Goal: Navigation & Orientation: Understand site structure

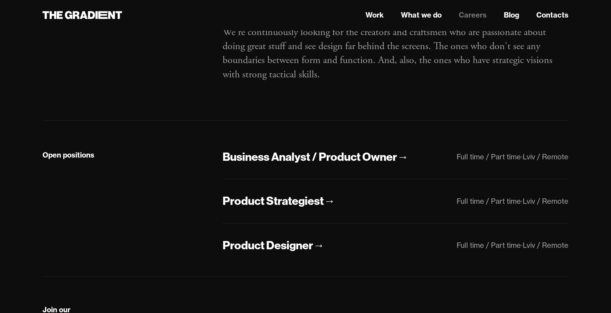
scroll to position [79, 0]
click at [297, 249] on div "Product Designer" at bounding box center [268, 245] width 90 height 15
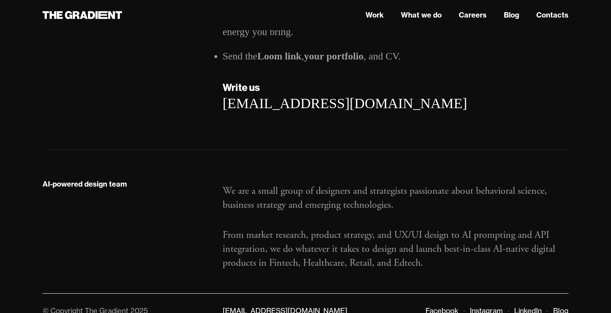
scroll to position [1166, 0]
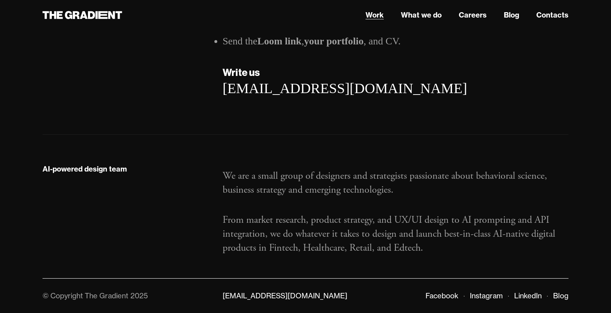
click at [367, 18] on link "Work" at bounding box center [375, 15] width 18 height 11
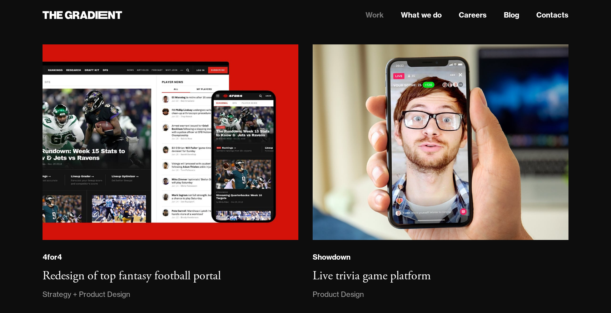
scroll to position [1588, 0]
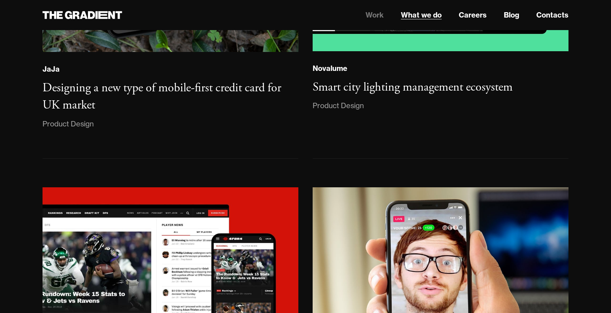
click at [427, 11] on link "What we do" at bounding box center [421, 15] width 41 height 11
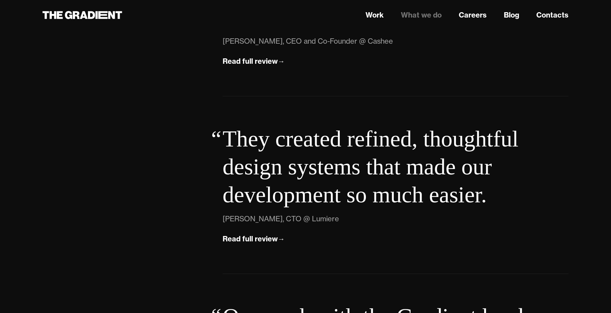
scroll to position [2558, 0]
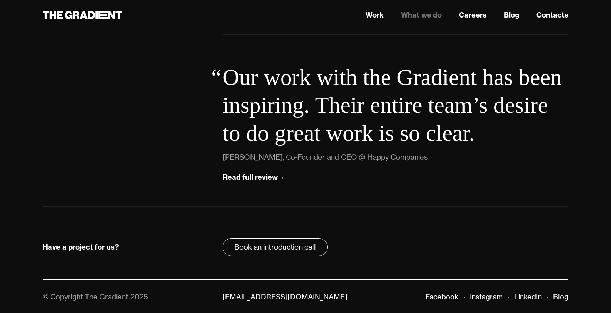
click at [477, 15] on link "Careers" at bounding box center [473, 15] width 28 height 11
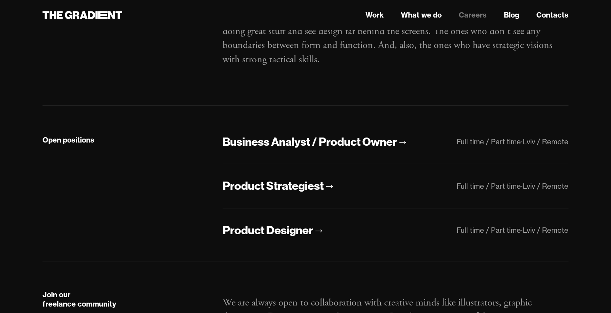
scroll to position [133, 0]
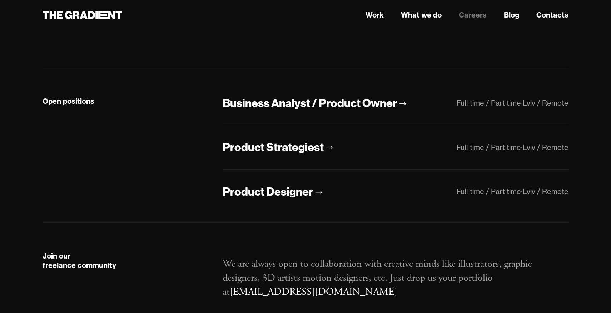
click at [508, 16] on link "Blog" at bounding box center [511, 15] width 15 height 11
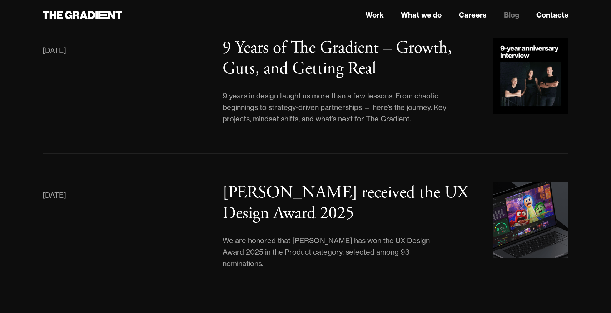
scroll to position [108, 0]
click at [550, 15] on link "Contacts" at bounding box center [553, 15] width 32 height 11
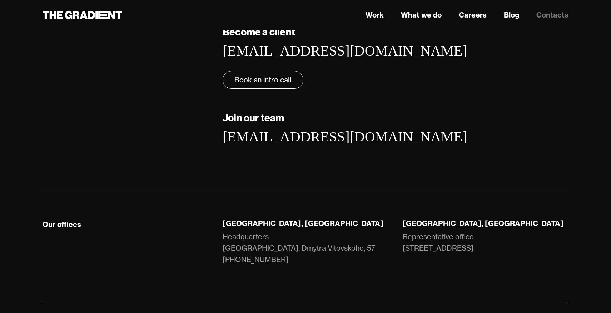
scroll to position [119, 0]
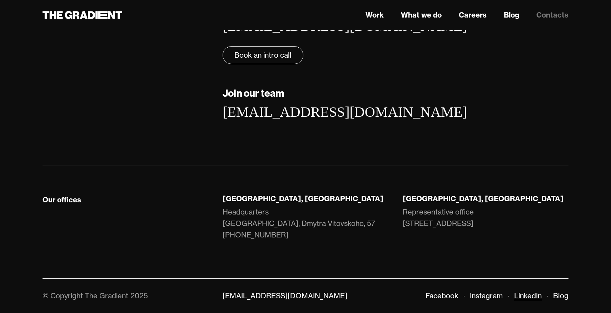
click at [525, 294] on link "LinkedIn" at bounding box center [529, 295] width 28 height 9
